Goal: Task Accomplishment & Management: Use online tool/utility

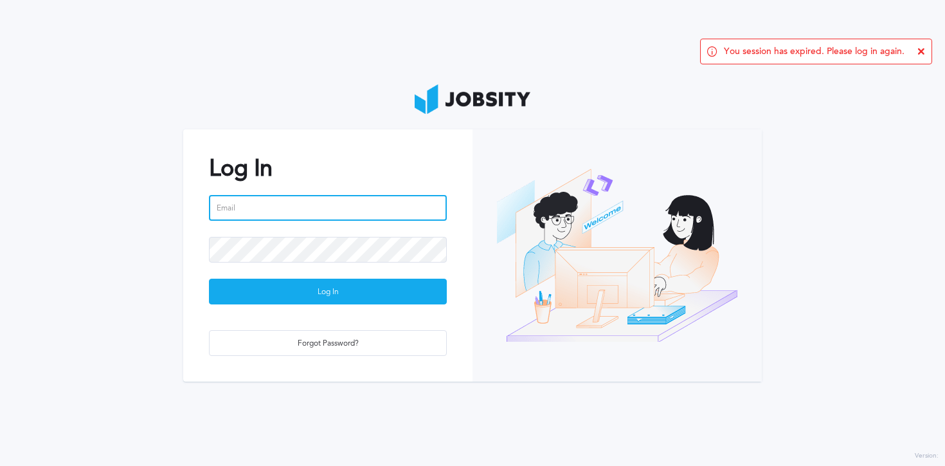
click at [230, 198] on input "email" at bounding box center [328, 208] width 238 height 26
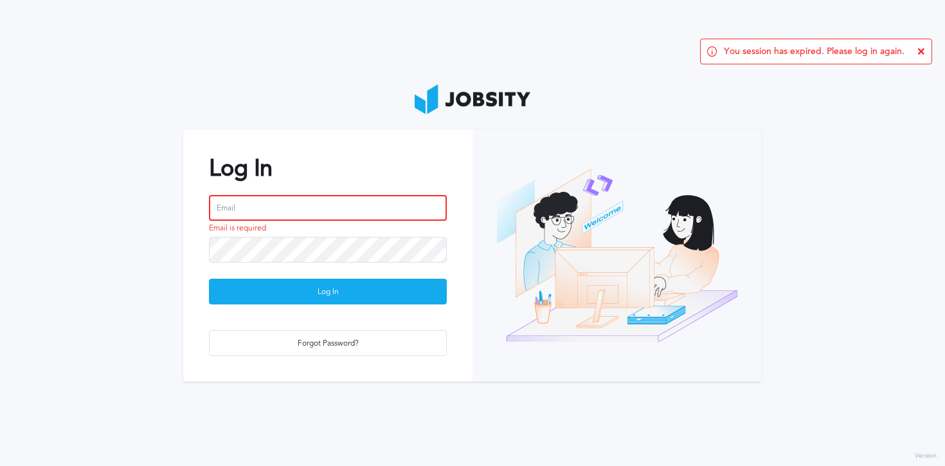
type input "[EMAIL_ADDRESS][PERSON_NAME][DOMAIN_NAME]"
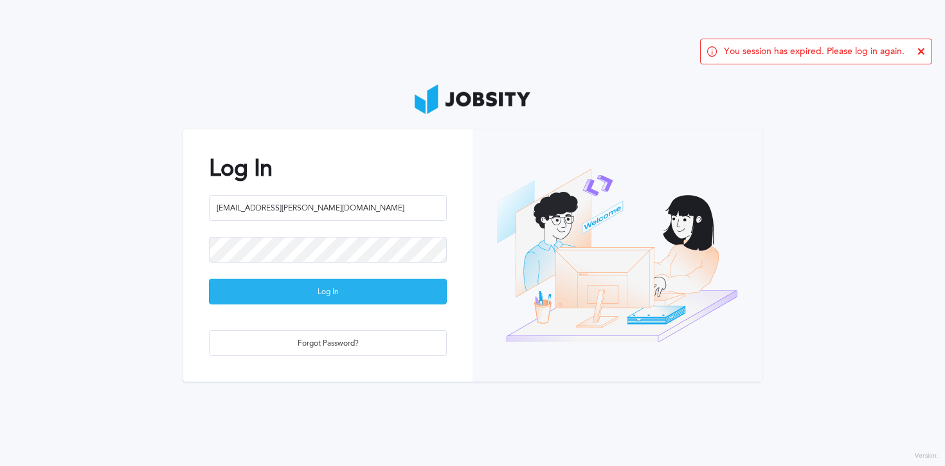
click at [298, 290] on div "Log In" at bounding box center [328, 292] width 237 height 26
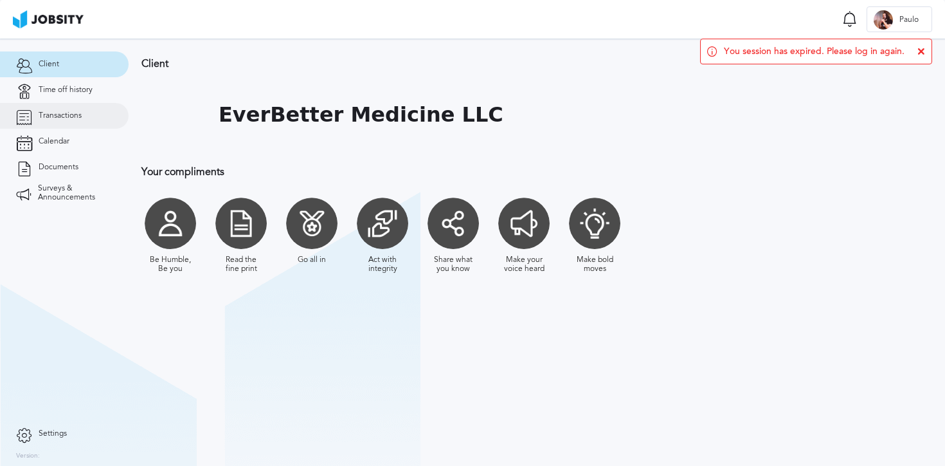
click at [86, 116] on link "Transactions" at bounding box center [64, 116] width 129 height 26
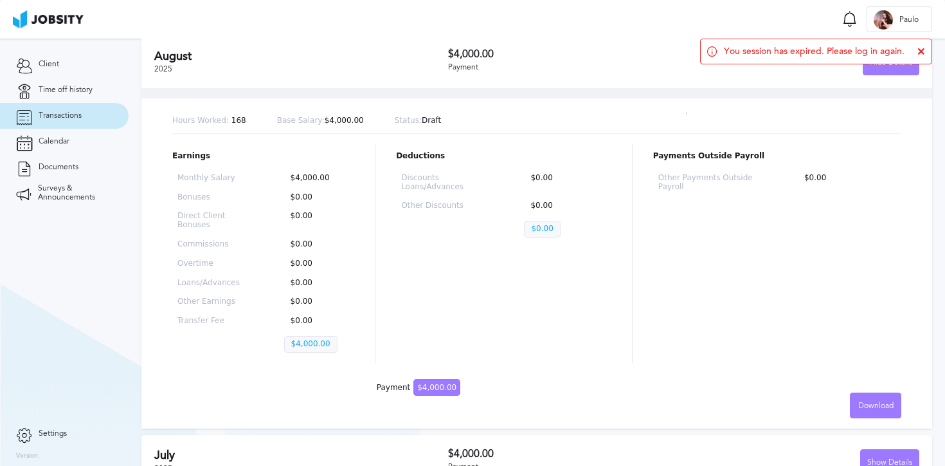
scroll to position [86, 0]
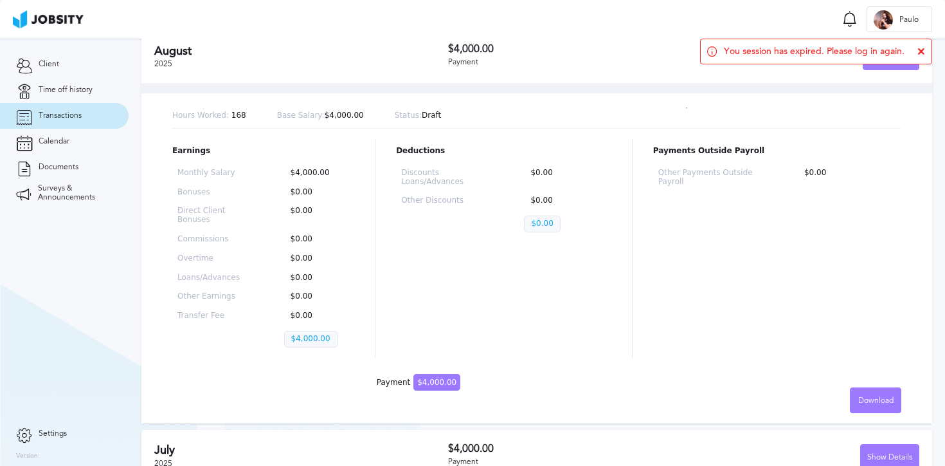
click at [82, 109] on link "Transactions" at bounding box center [64, 116] width 129 height 26
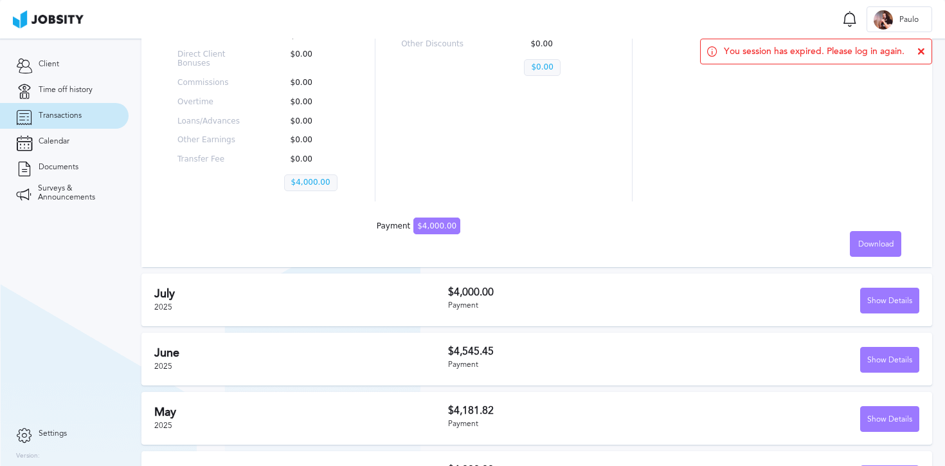
scroll to position [318, 0]
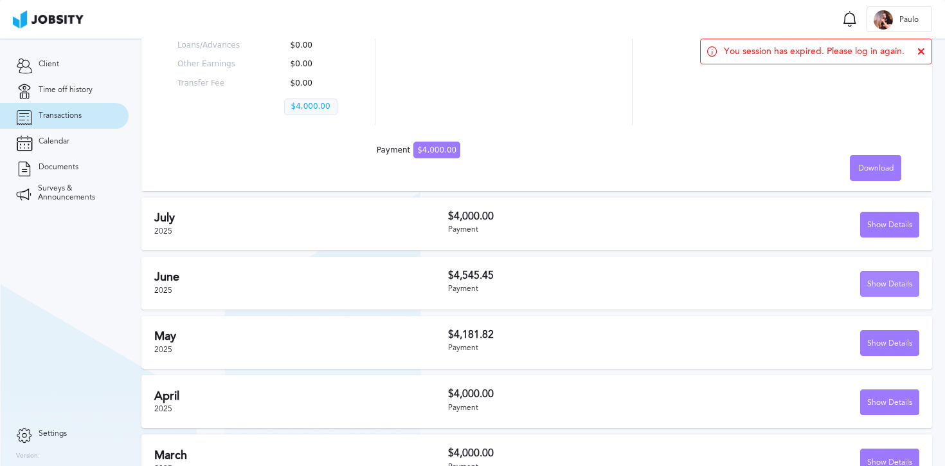
click at [877, 281] on div "Show Details" at bounding box center [890, 284] width 58 height 26
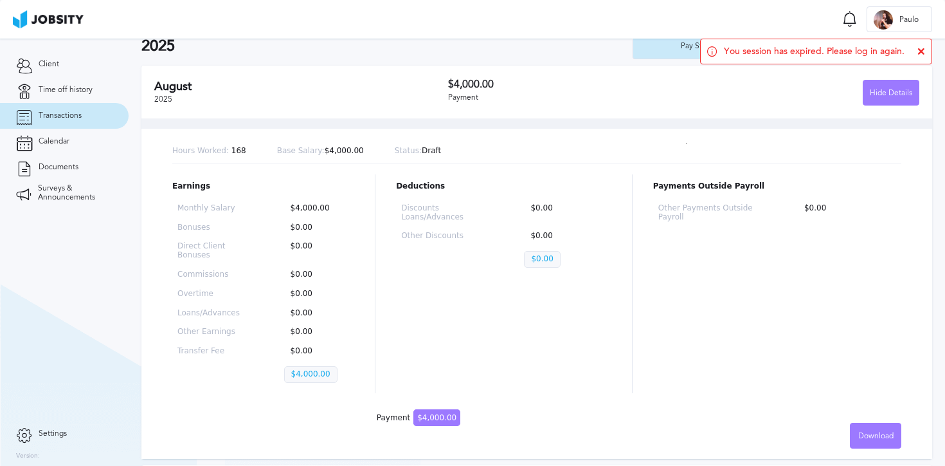
scroll to position [48, 0]
